Goal: Information Seeking & Learning: Learn about a topic

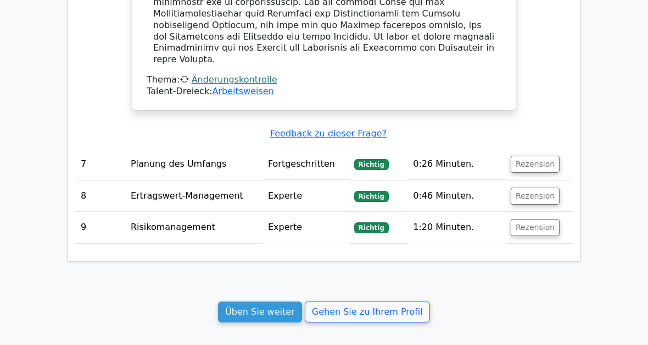
click at [276, 301] on link "Üben Sie weiter" at bounding box center [260, 311] width 84 height 21
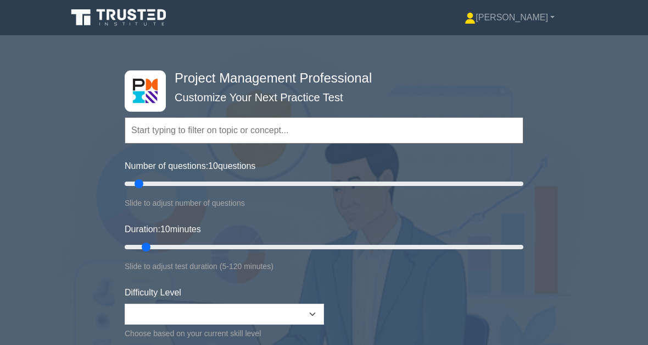
click at [164, 126] on input "text" at bounding box center [324, 130] width 399 height 26
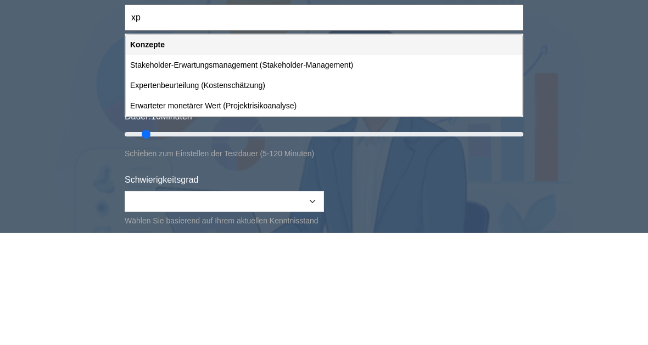
type input "x"
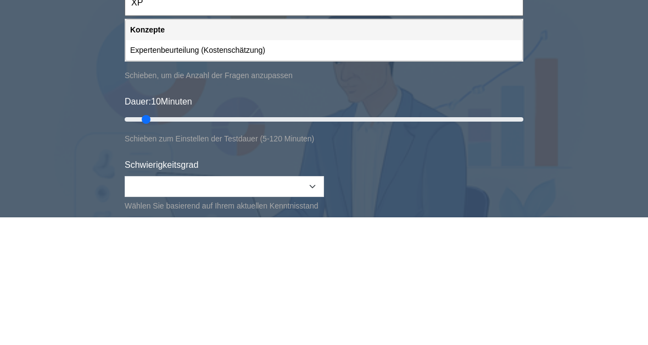
click at [229, 168] on div "Expertenbeurteilung (Kostenschätzung)" at bounding box center [324, 178] width 397 height 20
type input "Expertenbeurteilung (Kostenschätzung)"
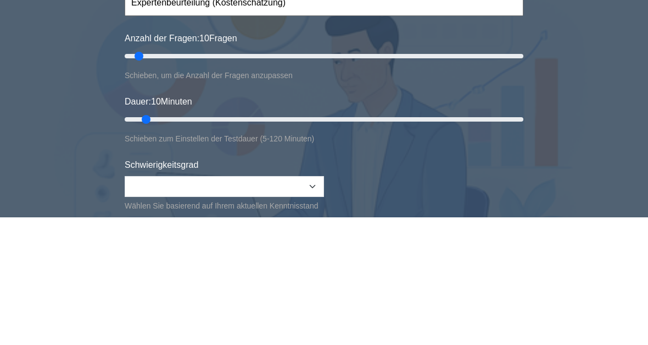
scroll to position [127, 0]
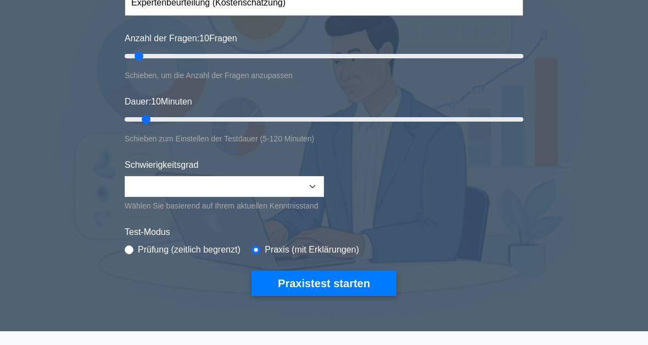
click at [341, 296] on button "Praxistest starten" at bounding box center [324, 282] width 145 height 25
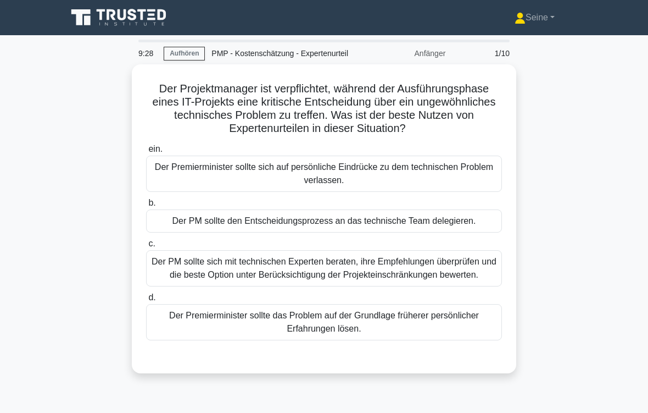
click at [450, 286] on div "Der PM sollte sich mit technischen Experten beraten, ihre Empfehlungen überprüf…" at bounding box center [324, 268] width 356 height 36
click at [146, 247] on input "c. Der PM sollte sich mit technischen Experten beraten, ihre Empfehlungen überp…" at bounding box center [146, 243] width 0 height 7
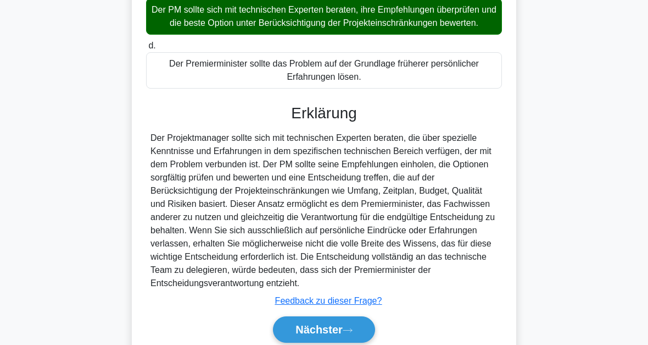
scroll to position [346, 0]
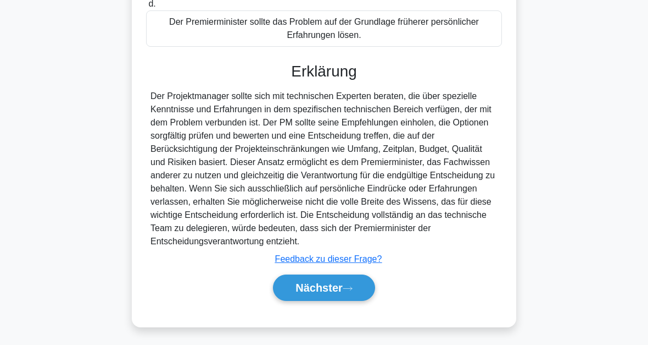
click at [349, 290] on button "Nächster" at bounding box center [324, 287] width 102 height 26
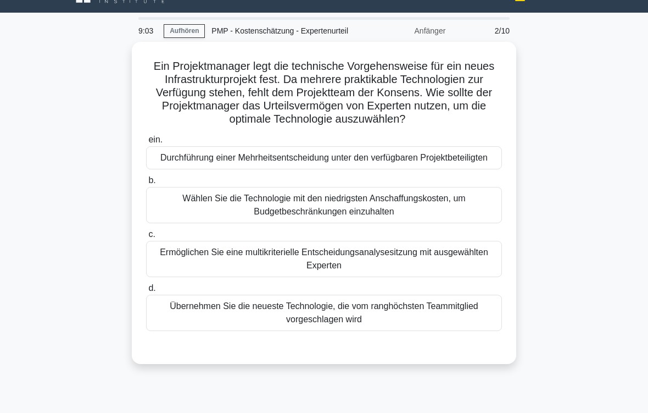
scroll to position [35, 0]
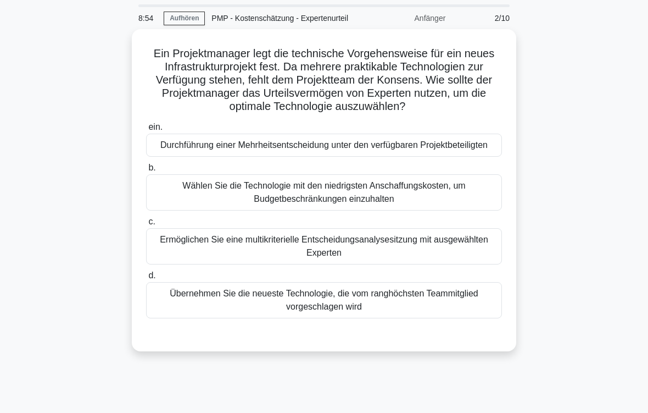
click at [456, 264] on div "Ermöglichen Sie eine multikriterielle Entscheidungsanalysesitzung mit ausgewähl…" at bounding box center [324, 246] width 356 height 36
click at [146, 225] on input "c. Ermöglichen Sie eine multikriterielle Entscheidungsanalysesitzung mit ausgew…" at bounding box center [146, 221] width 0 height 7
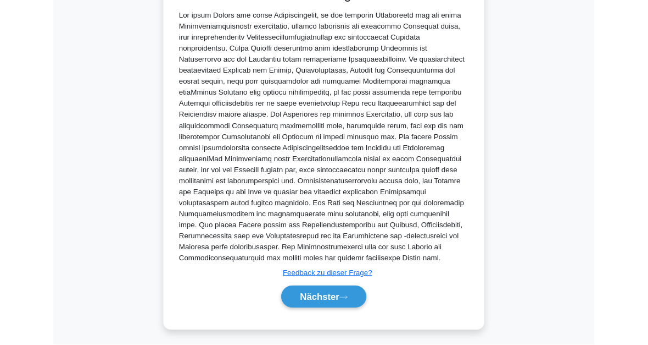
scroll to position [544, 0]
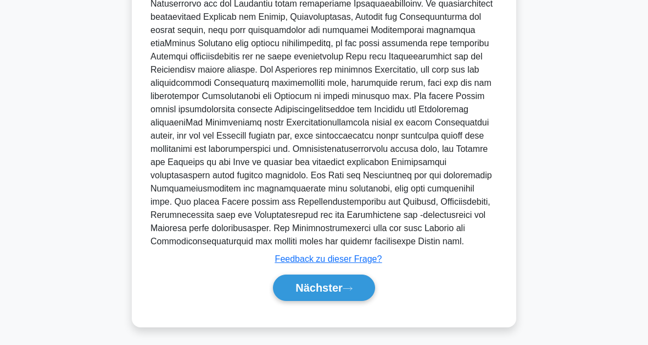
click at [352, 288] on icon at bounding box center [348, 288] width 10 height 6
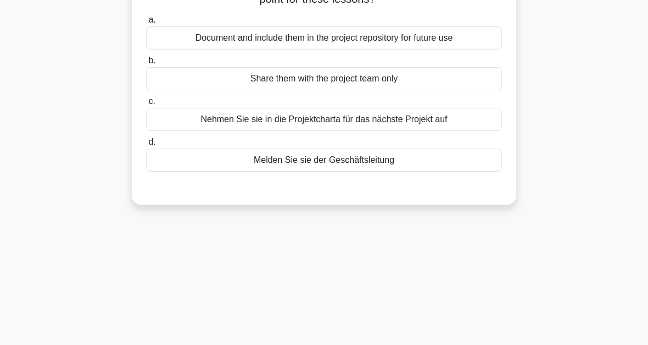
scroll to position [68, 0]
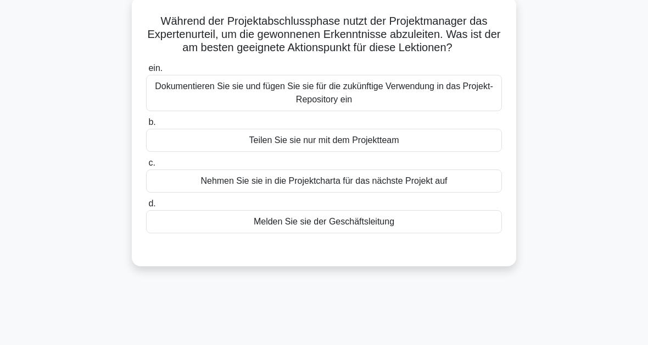
click at [343, 111] on div "Dokumentieren Sie sie und fügen Sie sie für die zukünftige Verwendung in das Pr…" at bounding box center [324, 93] width 356 height 36
click at [146, 72] on input "ein. Dokumentieren Sie sie und fügen Sie sie für die zukünftige Verwendung in d…" at bounding box center [146, 68] width 0 height 7
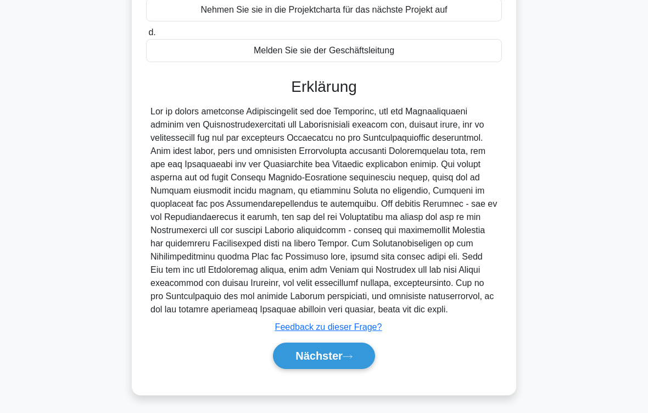
scroll to position [304, 0]
click at [357, 353] on button "Nächster" at bounding box center [324, 355] width 102 height 26
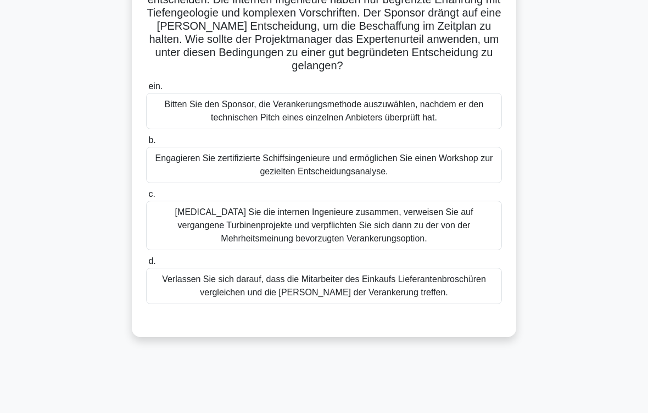
scroll to position [115, 0]
click at [434, 183] on div "Engagieren Sie zertifizierte Schiffsingenieure und ermöglichen Sie einen Worksh…" at bounding box center [324, 165] width 356 height 36
click at [146, 144] on input "b. Engagieren Sie zertifizierte Schiffsingenieure und ermöglichen Sie einen Wor…" at bounding box center [146, 140] width 0 height 7
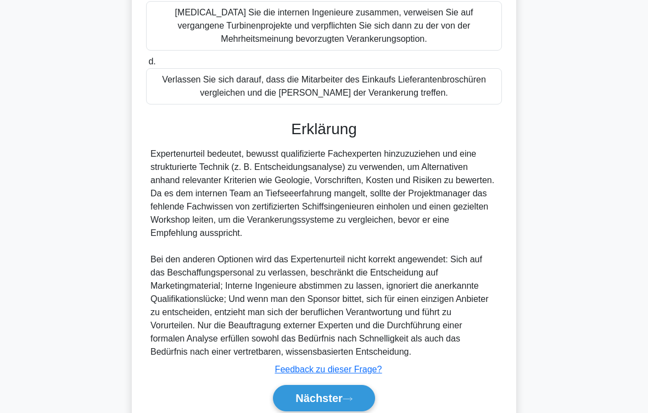
scroll to position [410, 0]
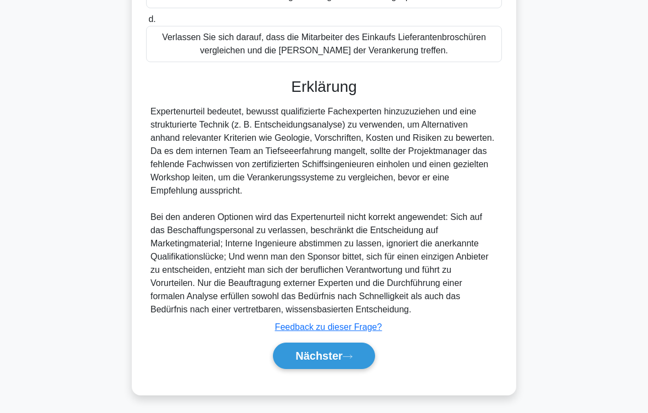
click at [364, 358] on button "Nächster" at bounding box center [324, 355] width 102 height 26
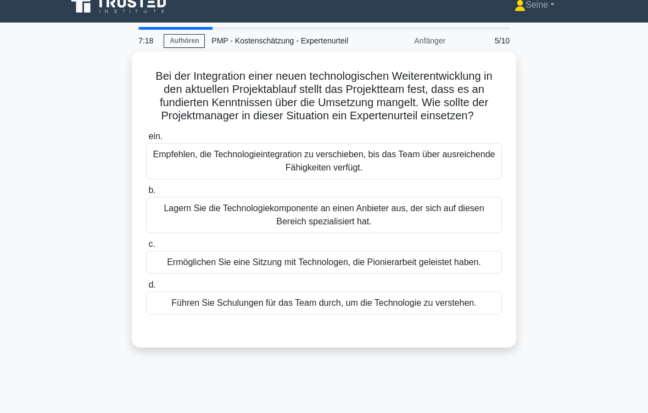
scroll to position [13, 0]
click at [340, 314] on div "Führen Sie Schulungen für das Team durch, um die Technologie zu verstehen." at bounding box center [324, 302] width 356 height 23
click at [146, 288] on input "d. Führen Sie Schulungen für das Team durch, um die Technologie zu verstehen." at bounding box center [146, 284] width 0 height 7
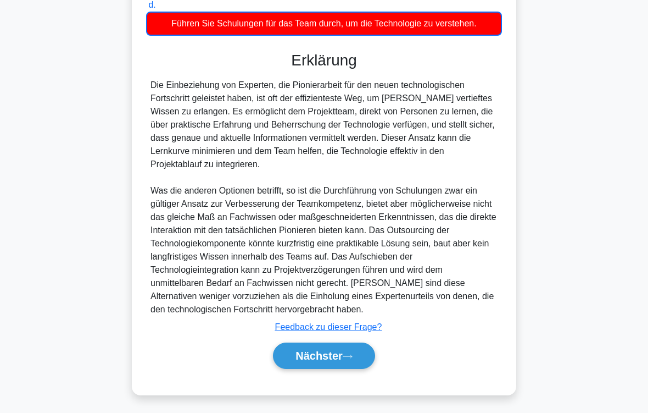
scroll to position [371, 0]
click at [351, 351] on button "Nächster" at bounding box center [324, 355] width 102 height 26
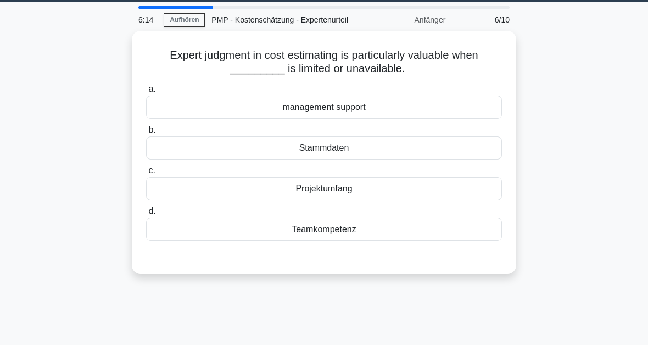
scroll to position [18, 0]
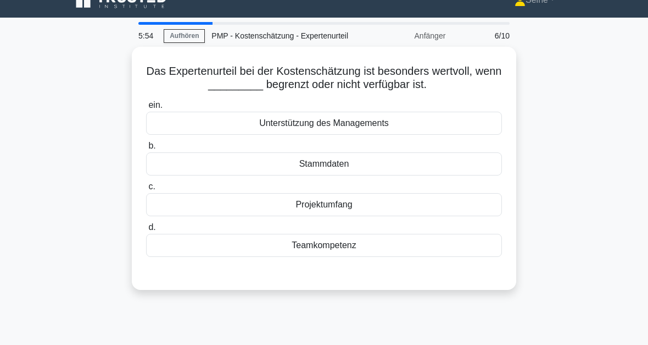
click at [452, 257] on div "Teamkompetenz" at bounding box center [324, 245] width 356 height 23
click at [146, 231] on input "d. Teamkompetenz" at bounding box center [146, 227] width 0 height 7
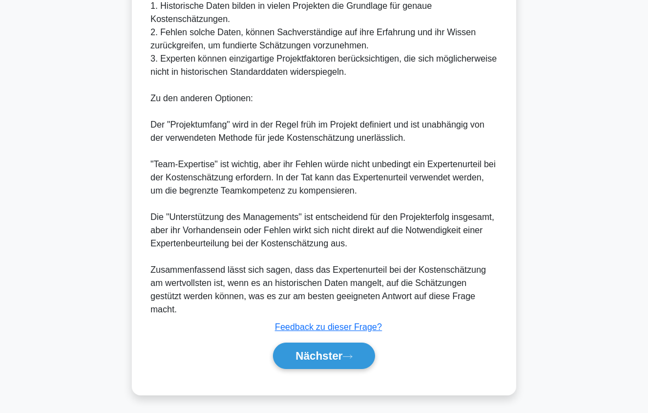
scroll to position [424, 0]
click at [358, 354] on button "Nächster" at bounding box center [324, 355] width 102 height 26
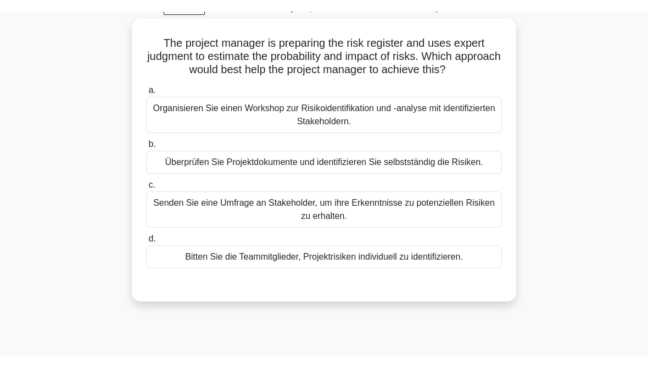
scroll to position [41, 0]
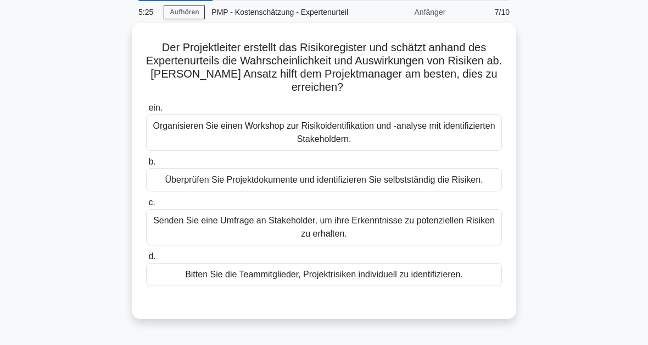
click at [348, 147] on div "Organisieren Sie einen Workshop zur Risikoidentifikation und -analyse mit ident…" at bounding box center [324, 132] width 356 height 36
click at [146, 112] on input "ein. Organisieren Sie einen Workshop zur Risikoidentifikation und -analyse mit …" at bounding box center [146, 107] width 0 height 7
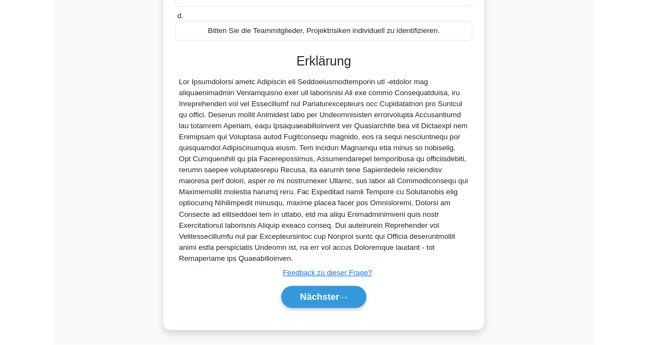
scroll to position [399, 0]
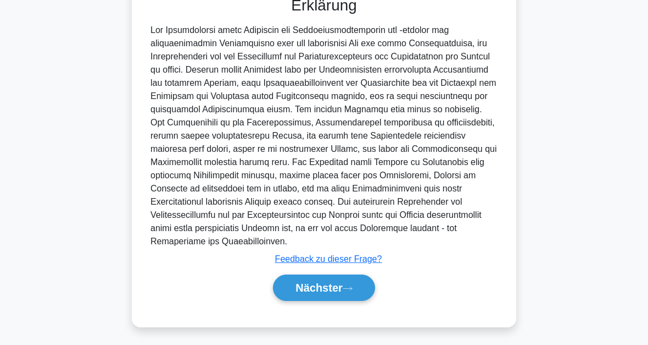
click at [355, 290] on button "Nächster" at bounding box center [324, 287] width 102 height 26
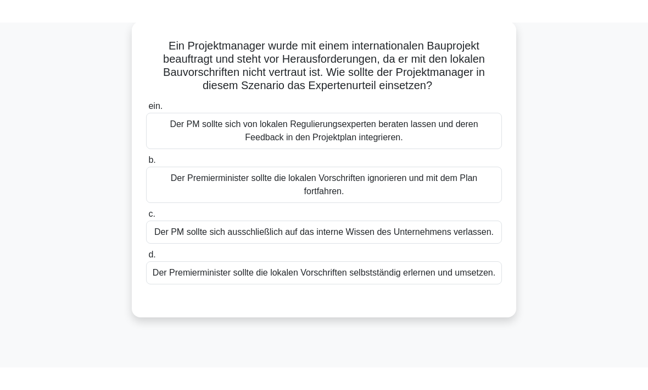
scroll to position [65, 0]
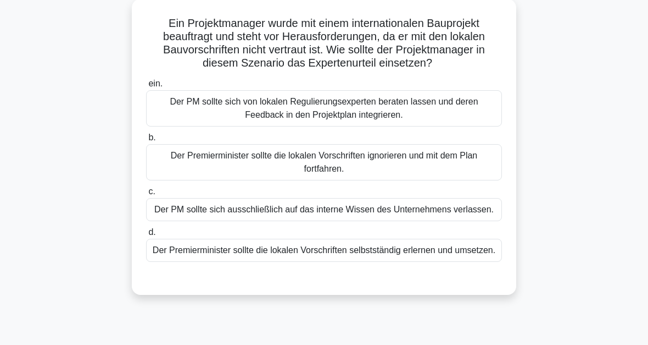
click at [401, 126] on div "Der PM sollte sich von lokalen Regulierungsexperten beraten lassen und deren Fe…" at bounding box center [324, 108] width 356 height 36
click at [146, 87] on input "ein. Der PM sollte sich von lokalen Regulierungsexperten beraten lassen und der…" at bounding box center [146, 83] width 0 height 7
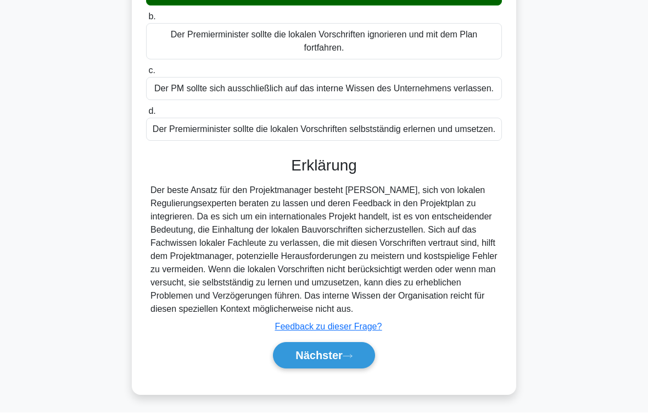
scroll to position [252, 0]
click at [342, 357] on font "Nächster" at bounding box center [319, 355] width 47 height 12
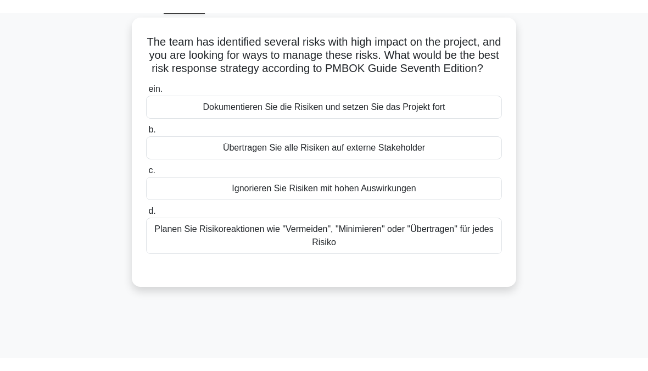
scroll to position [60, 0]
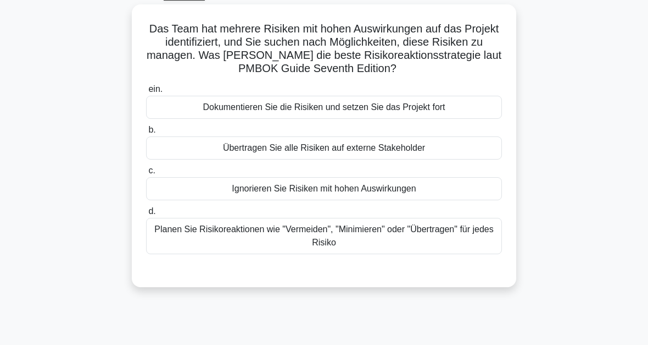
click at [377, 251] on div "Planen Sie Risikoreaktionen wie "Vermeiden", "Minimieren" oder "Übertragen" für…" at bounding box center [324, 236] width 356 height 36
click at [146, 215] on input "d. Planen Sie Risikoreaktionen wie "Vermeiden", "Minimieren" oder "Übertragen" …" at bounding box center [146, 211] width 0 height 7
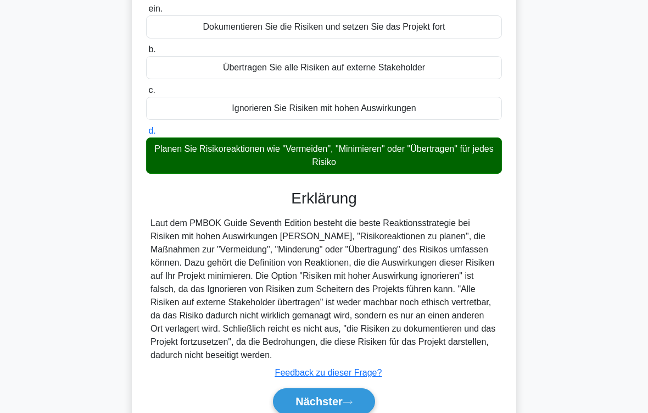
scroll to position [212, 0]
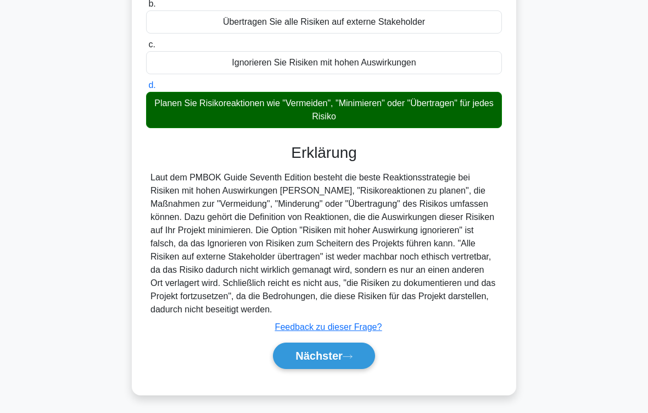
click at [351, 356] on icon at bounding box center [348, 356] width 10 height 6
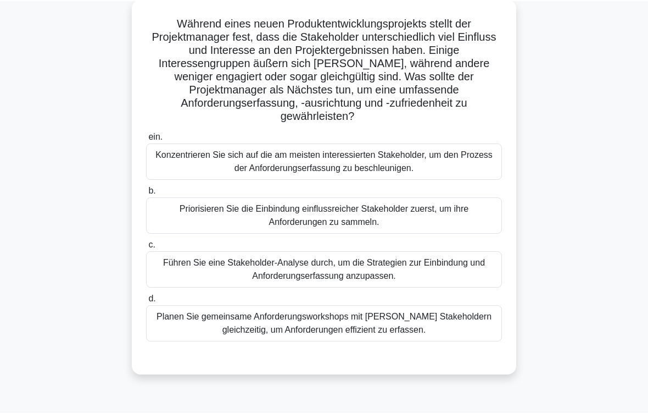
scroll to position [82, 0]
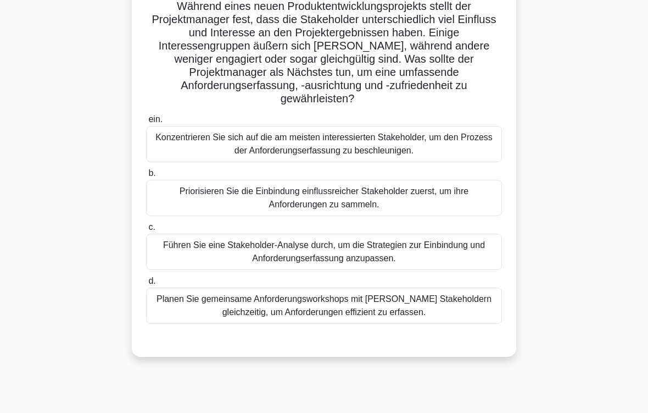
click at [434, 264] on div "Führen Sie eine Stakeholder-Analyse durch, um die Strategien zur Einbindung und…" at bounding box center [324, 252] width 356 height 36
click at [146, 231] on input "c. Führen Sie eine Stakeholder-Analyse durch, um die Strategien zur Einbindung …" at bounding box center [146, 227] width 0 height 7
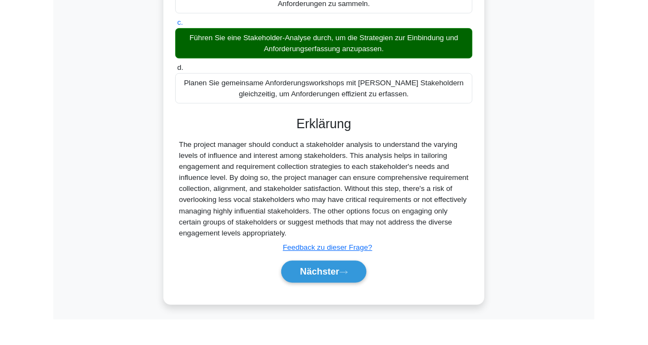
scroll to position [346, 0]
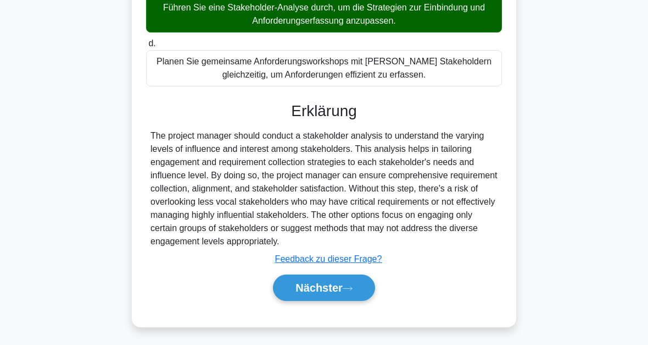
click at [349, 285] on icon at bounding box center [348, 288] width 10 height 6
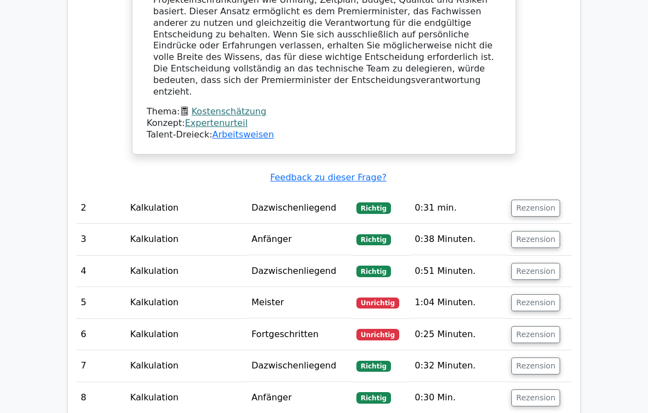
scroll to position [983, 0]
click at [528, 295] on button "Rezension" at bounding box center [536, 303] width 49 height 17
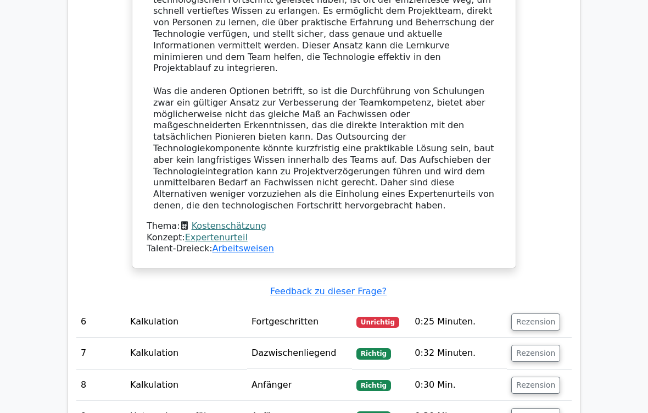
scroll to position [1636, 0]
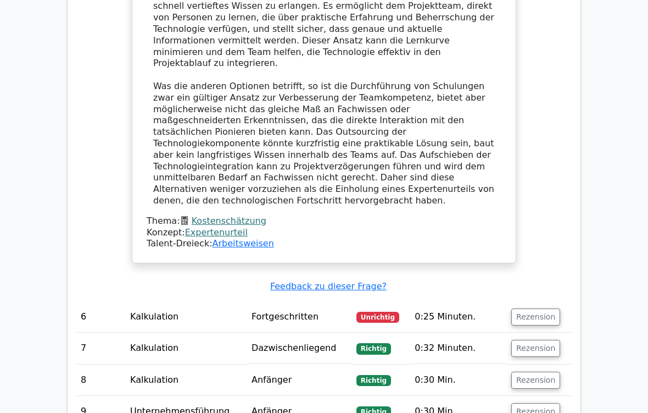
click at [542, 308] on button "Rezension" at bounding box center [536, 316] width 49 height 17
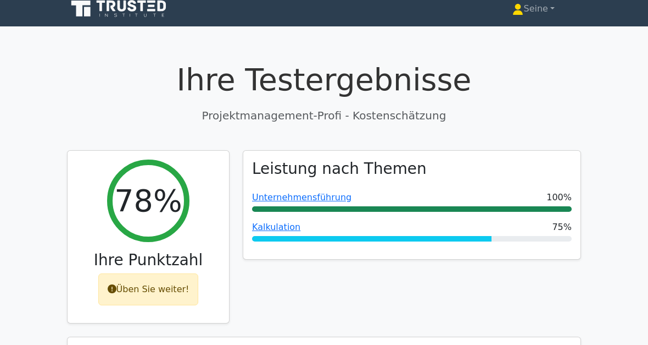
scroll to position [0, 0]
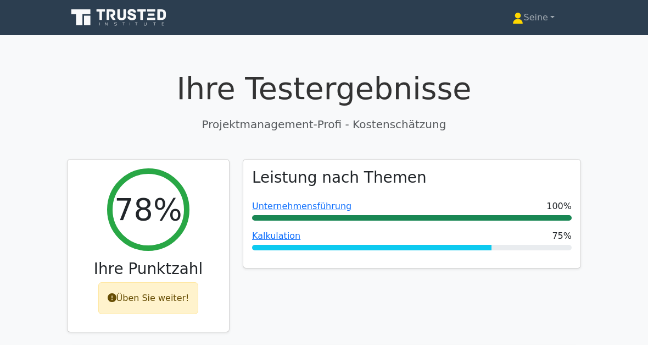
click at [540, 25] on link "Seine" at bounding box center [533, 18] width 95 height 22
click at [538, 21] on font "Seine" at bounding box center [536, 17] width 24 height 10
click at [535, 24] on link "Seine" at bounding box center [533, 18] width 95 height 22
click at [539, 22] on font "Seine" at bounding box center [536, 17] width 24 height 10
click at [537, 19] on font "Seine" at bounding box center [536, 17] width 24 height 10
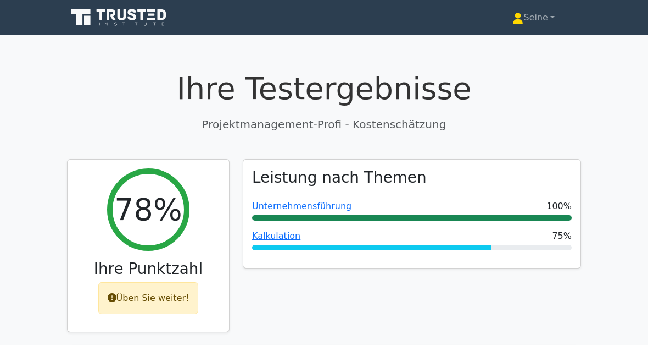
click at [532, 18] on font "Seine" at bounding box center [536, 17] width 24 height 10
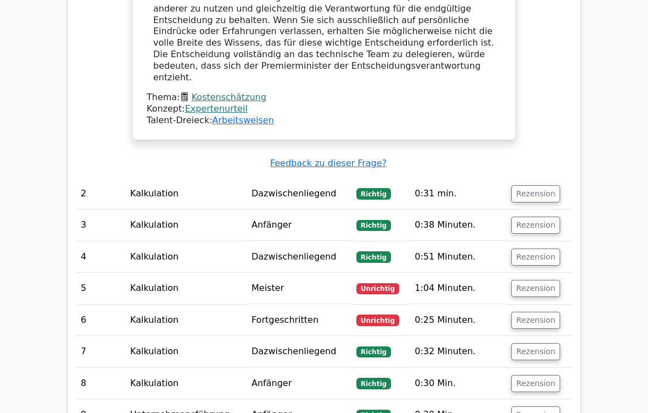
scroll to position [1030, 0]
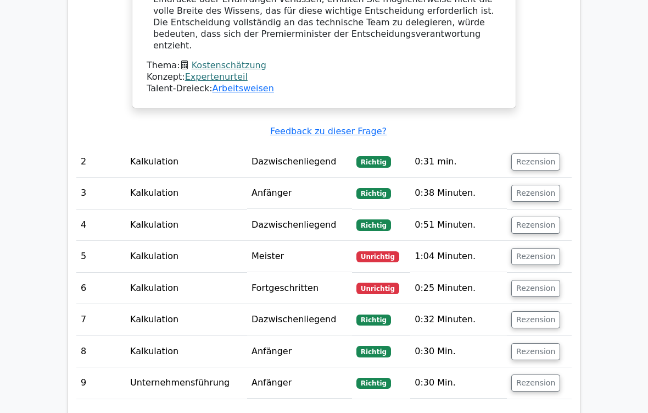
click at [539, 248] on button "Rezension" at bounding box center [536, 256] width 49 height 17
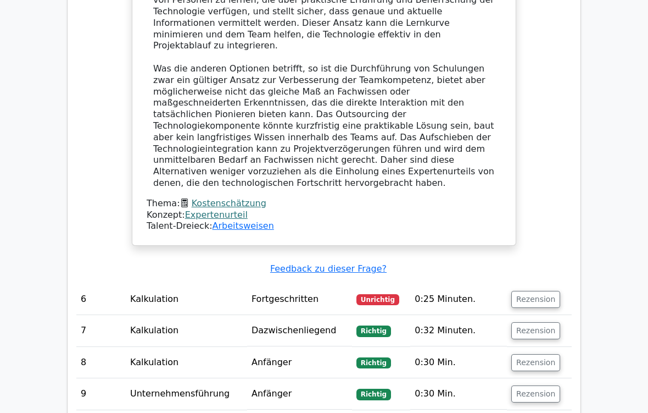
scroll to position [1655, 0]
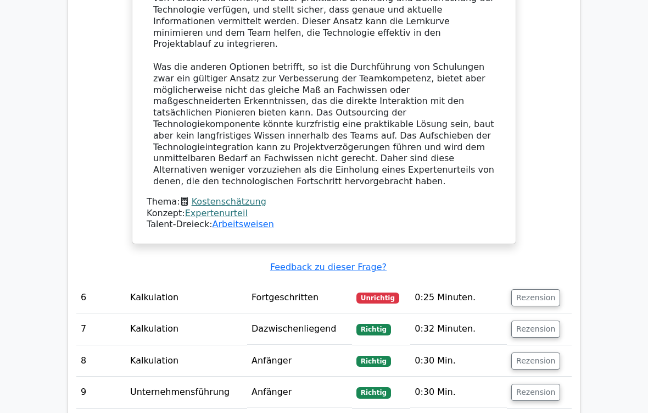
click at [530, 289] on button "Rezension" at bounding box center [536, 297] width 49 height 17
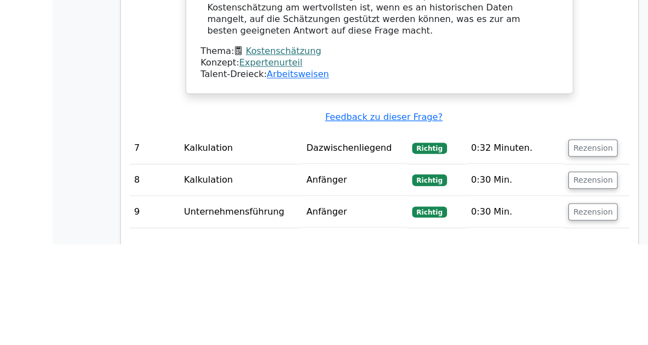
scroll to position [2489, 0]
